Goal: Transaction & Acquisition: Subscribe to service/newsletter

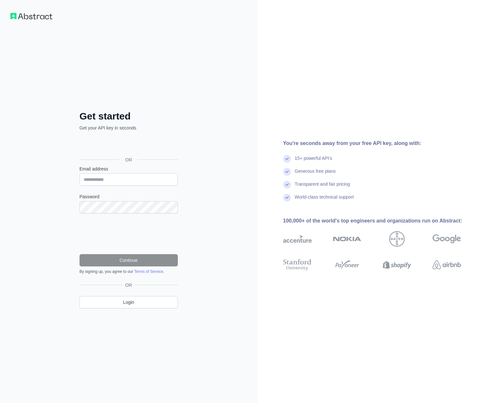
click at [121, 136] on div "OR" at bounding box center [129, 150] width 98 height 32
click at [38, 142] on div "Get started Get your API key in seconds OR Email address Password Continue By s…" at bounding box center [128, 201] width 257 height 403
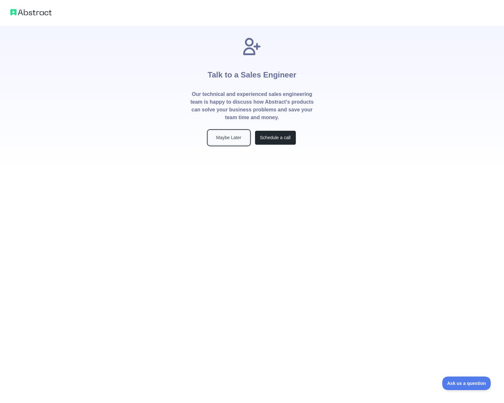
click at [230, 142] on button "Maybe Later" at bounding box center [228, 138] width 41 height 15
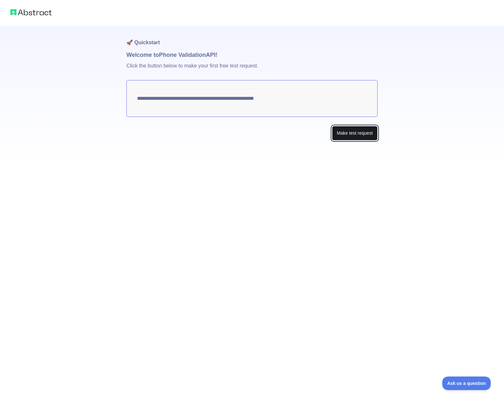
click at [350, 135] on button "Make test request" at bounding box center [355, 133] width 46 height 15
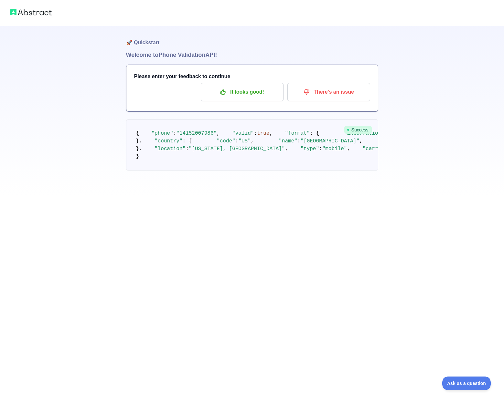
click at [257, 136] on span "true" at bounding box center [263, 134] width 12 height 6
click at [181, 136] on span ""14152007986"" at bounding box center [196, 134] width 40 height 6
click at [201, 136] on span ""14152007986"" at bounding box center [196, 134] width 40 height 6
click at [231, 158] on pre "{ "phone" : "[PHONE_NUMBER]" , "valid" : true , "format" : { "international" : …" at bounding box center [252, 145] width 252 height 51
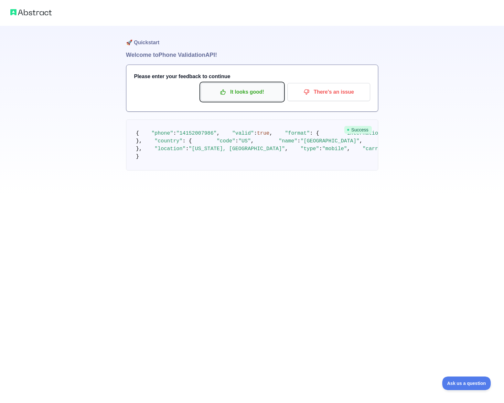
click at [241, 97] on p "It looks good!" at bounding box center [242, 92] width 73 height 11
